Goal: Contribute content

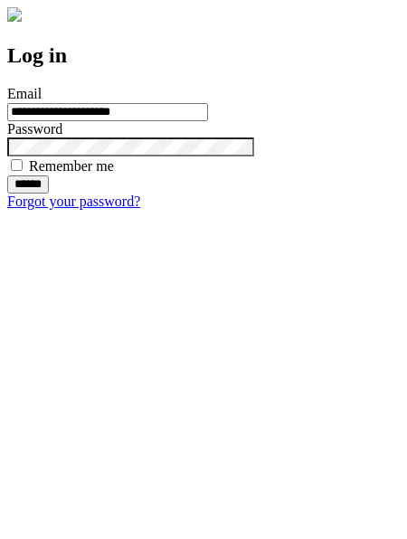
type input "**********"
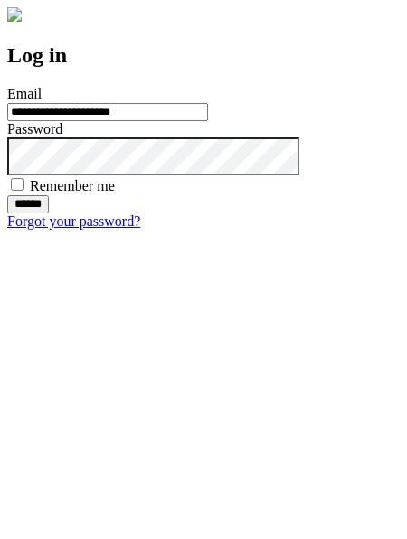
click at [49, 213] on input "******" at bounding box center [28, 204] width 42 height 18
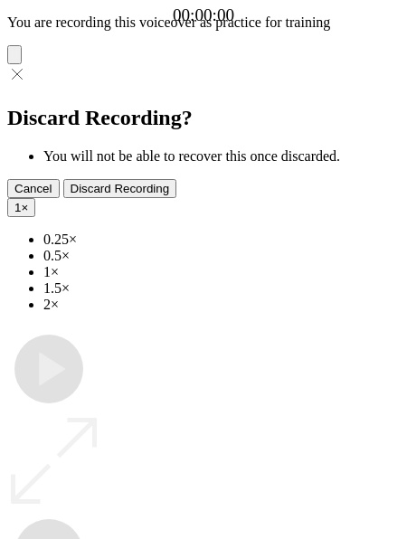
type input "**********"
